Goal: Find specific page/section: Find specific page/section

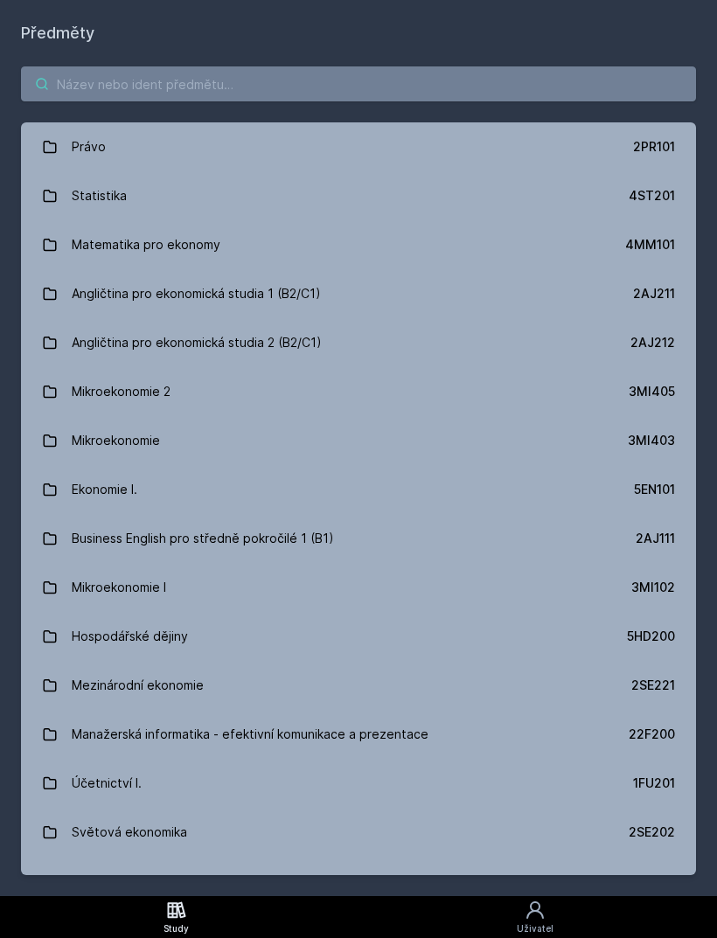
click at [413, 76] on input "search" at bounding box center [358, 83] width 675 height 35
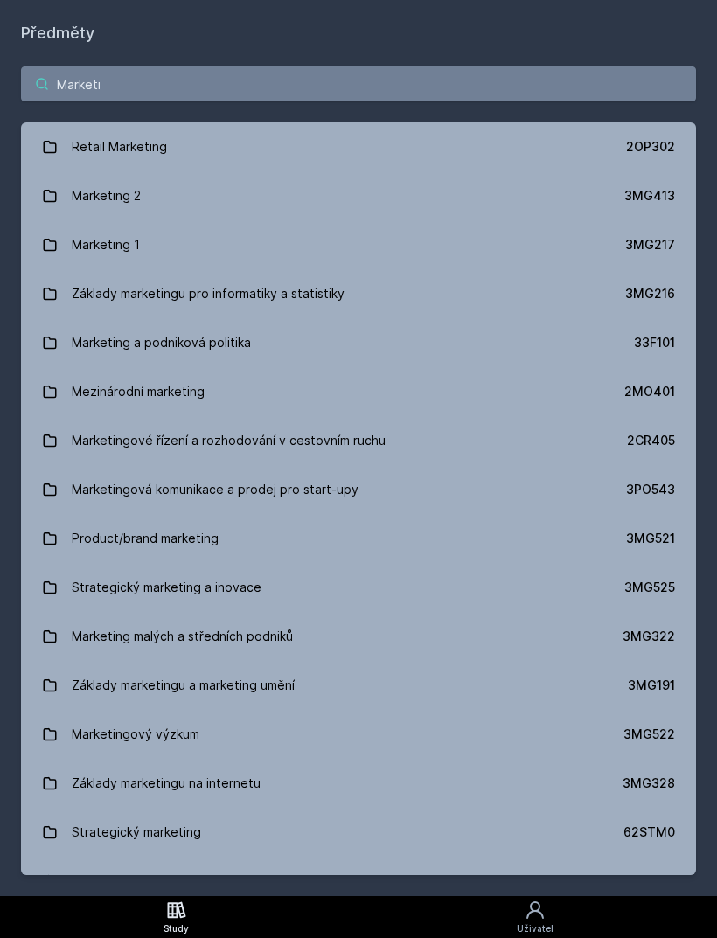
type input "Marketi"
click at [56, 188] on icon at bounding box center [50, 196] width 16 height 16
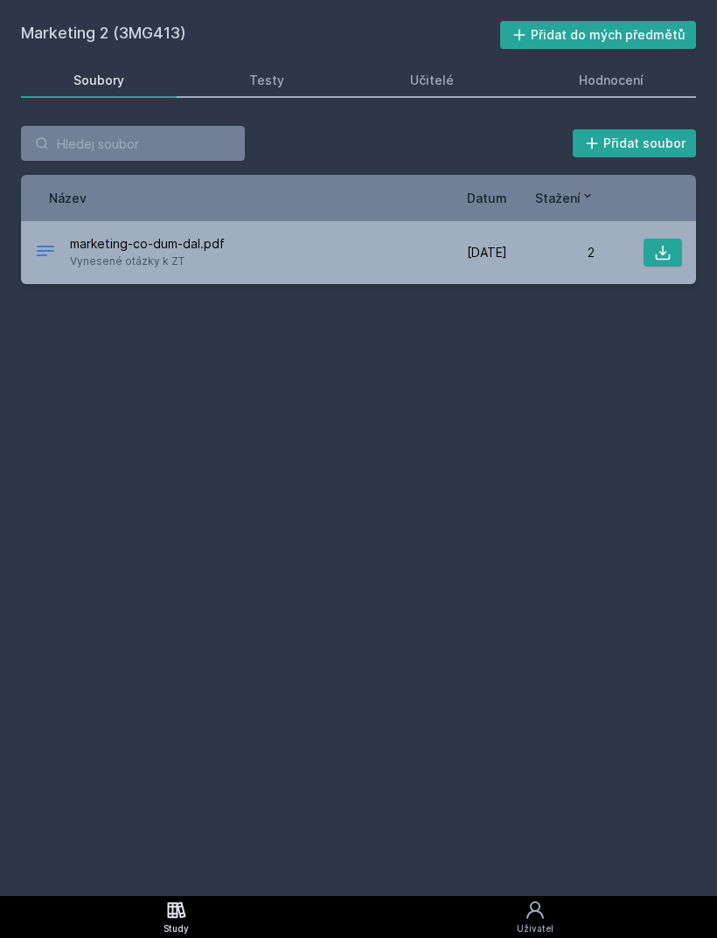
click at [308, 78] on link "Testy" at bounding box center [268, 80] width 140 height 35
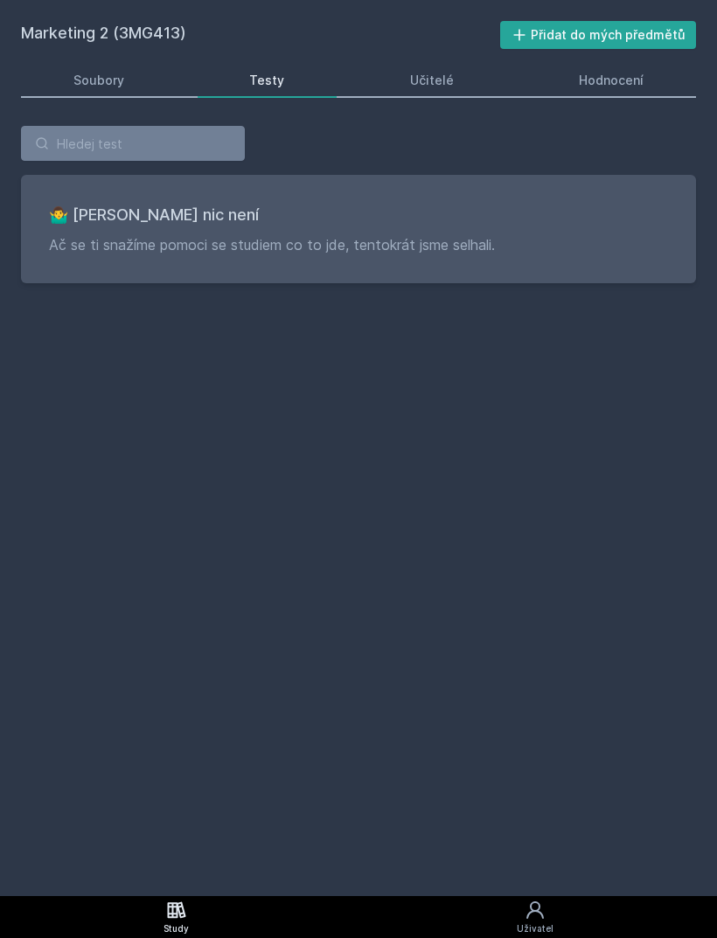
click at [147, 82] on link "Soubory" at bounding box center [99, 80] width 156 height 35
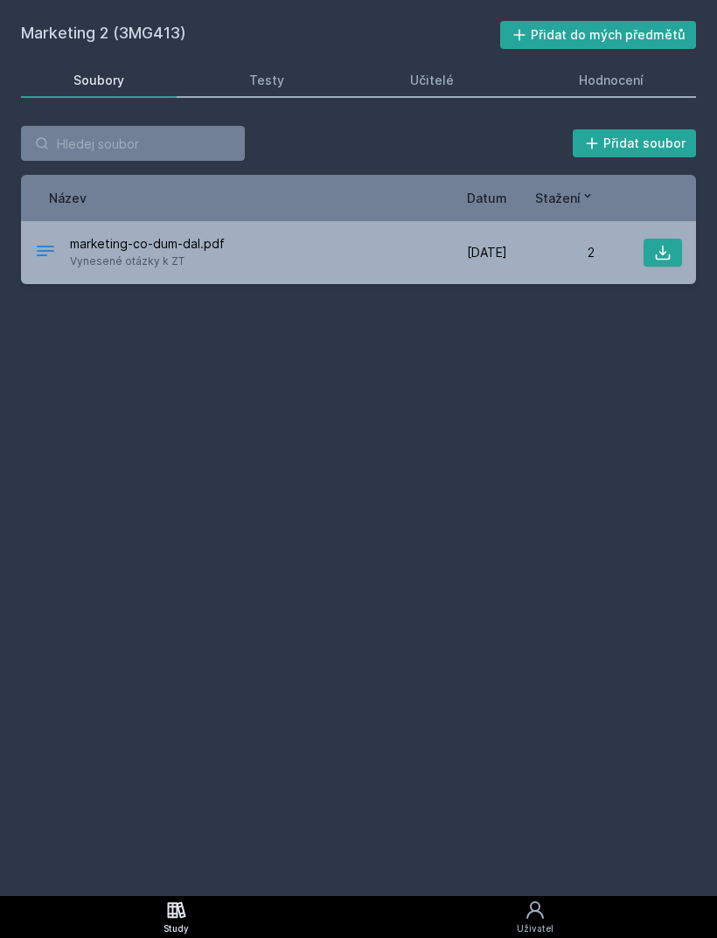
click at [461, 92] on link "Učitelé" at bounding box center [431, 80] width 149 height 35
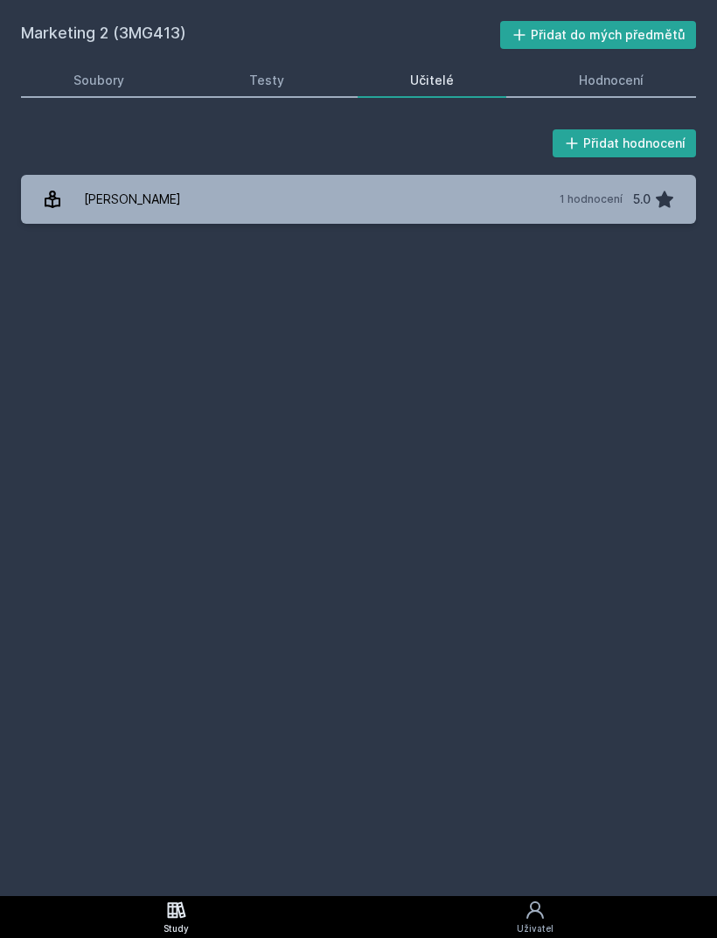
click at [635, 87] on div "Hodnocení" at bounding box center [611, 80] width 65 height 17
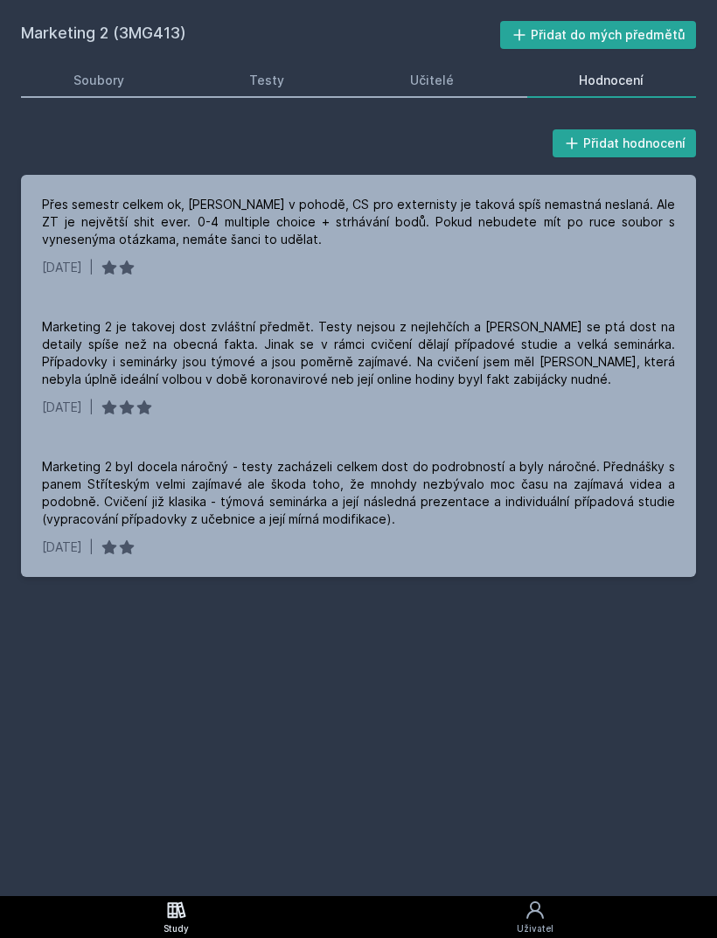
click at [119, 95] on link "Soubory" at bounding box center [99, 80] width 156 height 35
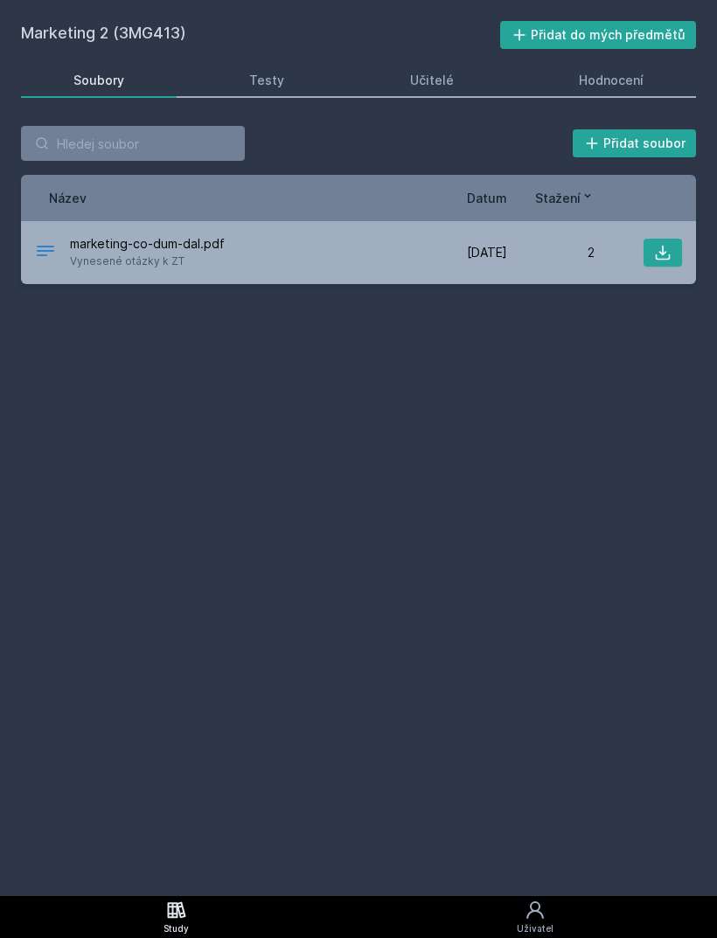
click at [660, 246] on icon at bounding box center [662, 252] width 17 height 17
